Goal: Navigation & Orientation: Find specific page/section

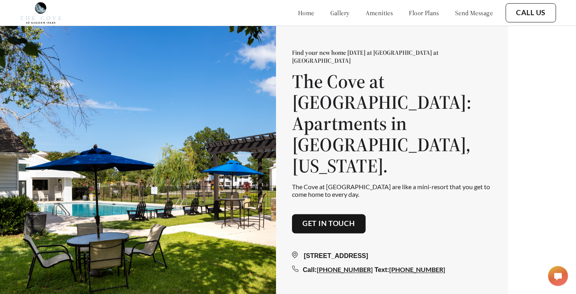
click at [416, 16] on link "floor plans" at bounding box center [424, 13] width 30 height 8
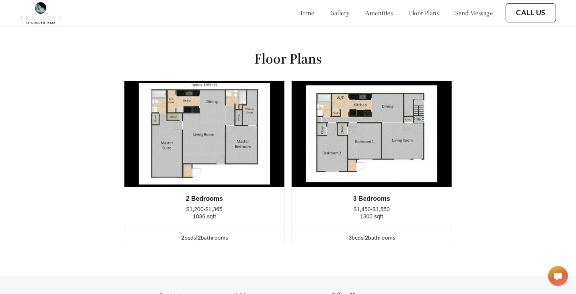
scroll to position [966, 0]
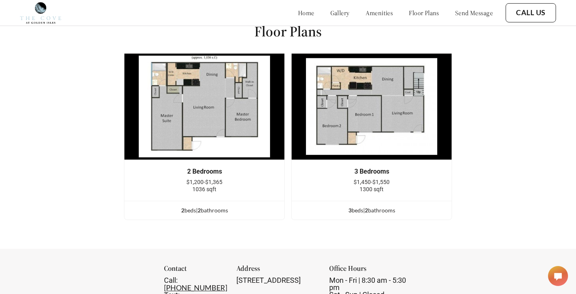
click at [198, 173] on div "2 Bedrooms" at bounding box center [204, 171] width 136 height 7
click at [202, 213] on div "2 bed s | 2 bathroom s" at bounding box center [204, 210] width 160 height 9
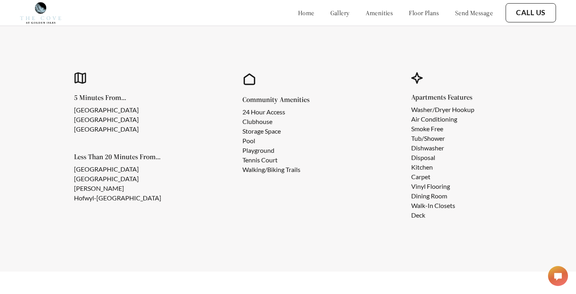
scroll to position [692, 0]
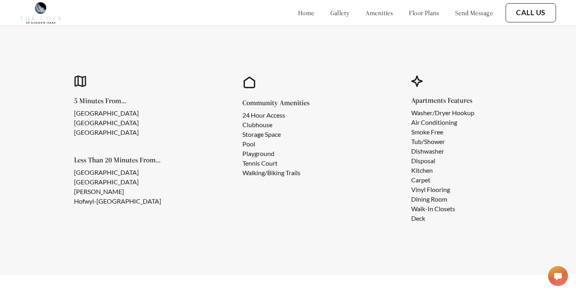
click at [409, 14] on link "floor plans" at bounding box center [424, 13] width 30 height 8
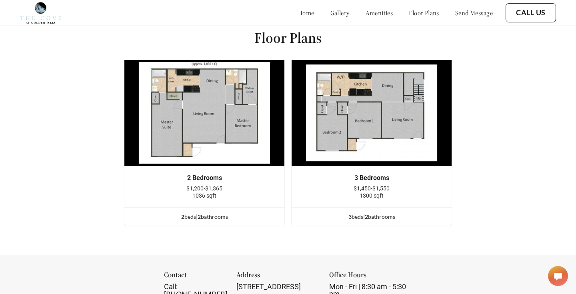
scroll to position [966, 0]
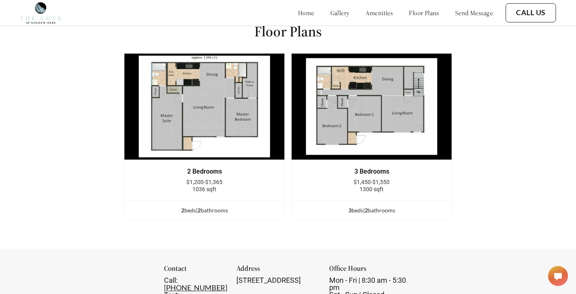
click at [330, 12] on link "gallery" at bounding box center [339, 13] width 19 height 8
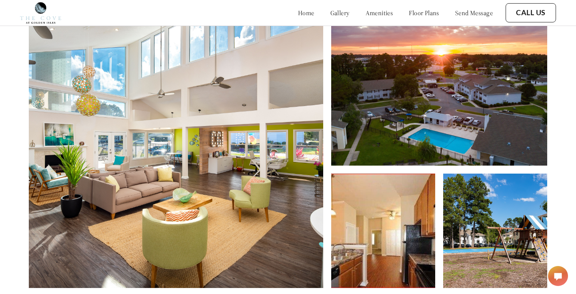
scroll to position [352, 0]
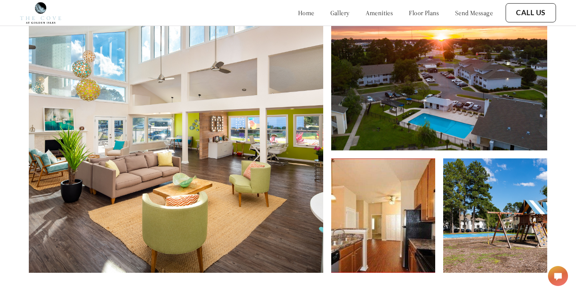
click at [243, 96] on img at bounding box center [176, 136] width 294 height 274
click at [283, 105] on img at bounding box center [176, 136] width 294 height 274
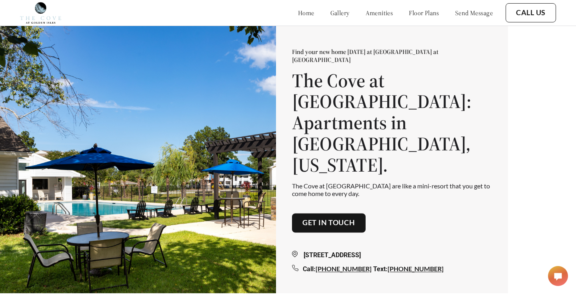
scroll to position [0, 0]
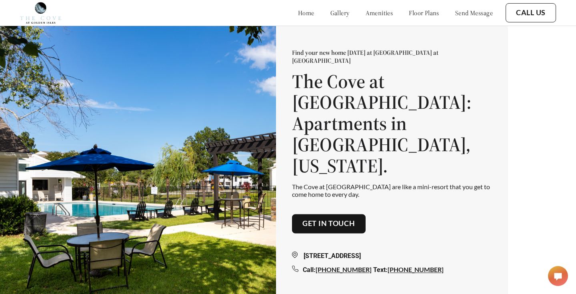
click at [298, 13] on link "home" at bounding box center [306, 13] width 16 height 8
click at [330, 12] on link "gallery" at bounding box center [339, 13] width 19 height 8
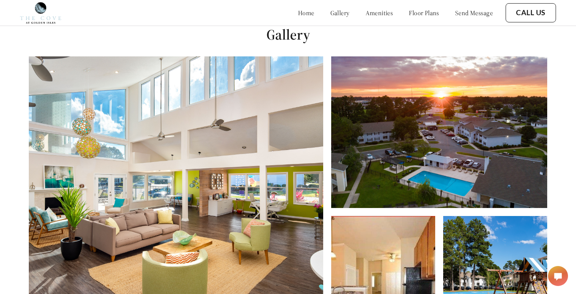
click at [366, 13] on link "amenities" at bounding box center [380, 13] width 28 height 8
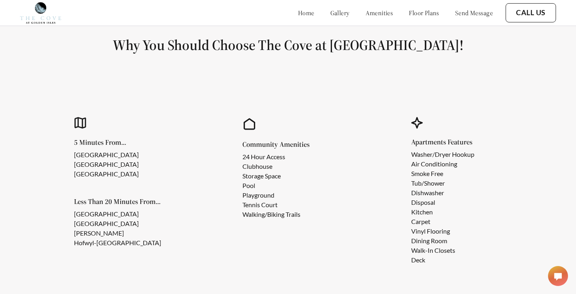
click at [409, 17] on link "floor plans" at bounding box center [424, 13] width 30 height 8
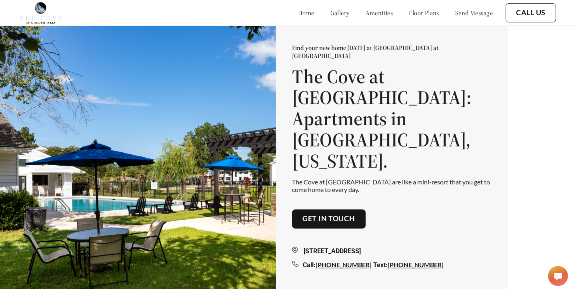
scroll to position [6, 0]
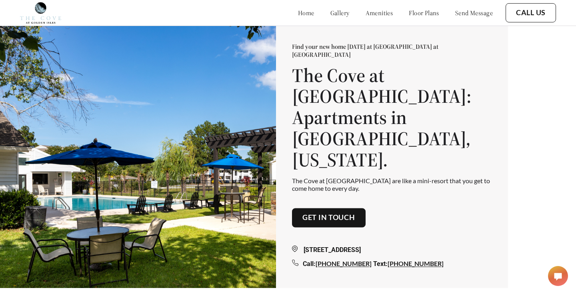
click at [340, 208] on button "Get in touch" at bounding box center [329, 217] width 74 height 19
click at [317, 214] on link "Get in touch" at bounding box center [328, 218] width 53 height 9
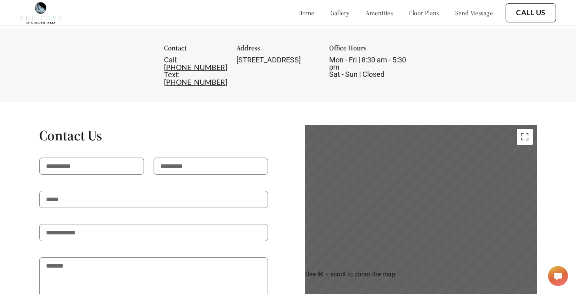
scroll to position [729, 0]
